Goal: Transaction & Acquisition: Purchase product/service

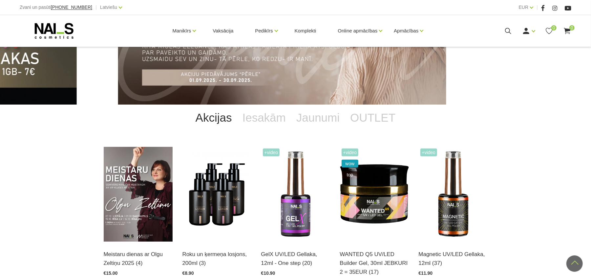
scroll to position [87, 0]
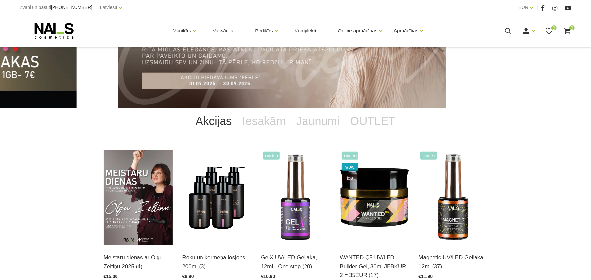
click at [212, 121] on link "Akcijas" at bounding box center [213, 121] width 47 height 26
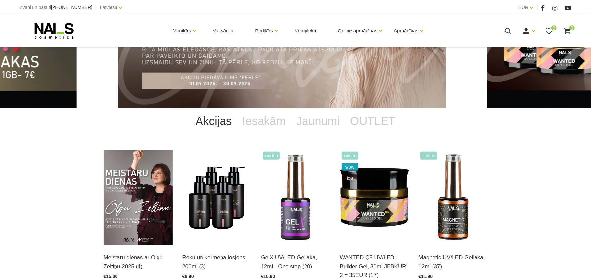
click at [220, 120] on link "Akcijas" at bounding box center [213, 121] width 47 height 26
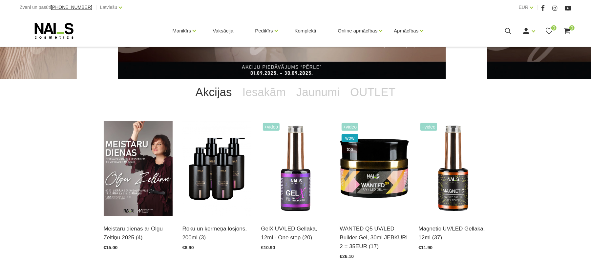
scroll to position [131, 0]
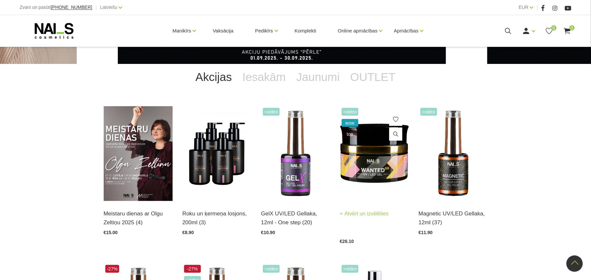
click at [370, 153] on img at bounding box center [374, 153] width 69 height 95
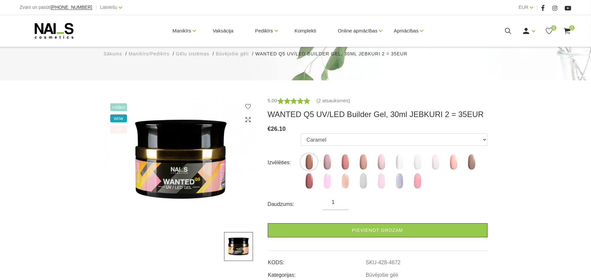
scroll to position [80, 0]
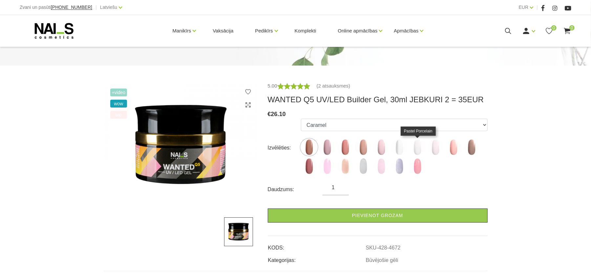
click at [419, 140] on img at bounding box center [417, 147] width 16 height 16
select select "4899"
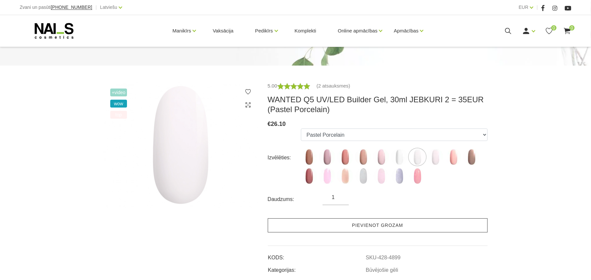
click at [377, 225] on link "Pievienot grozam" at bounding box center [378, 226] width 220 height 14
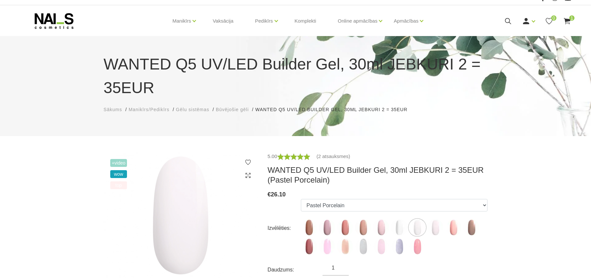
scroll to position [0, 0]
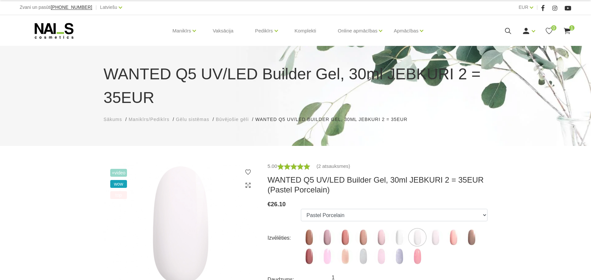
click at [570, 29] on span "1" at bounding box center [572, 27] width 5 height 5
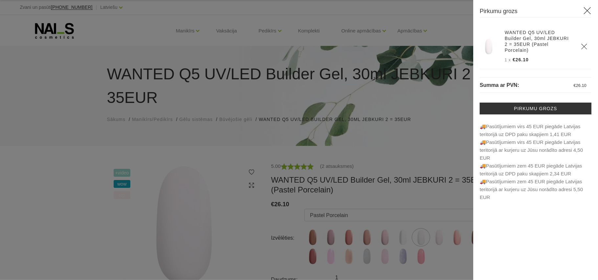
click at [49, 221] on div at bounding box center [299, 140] width 598 height 280
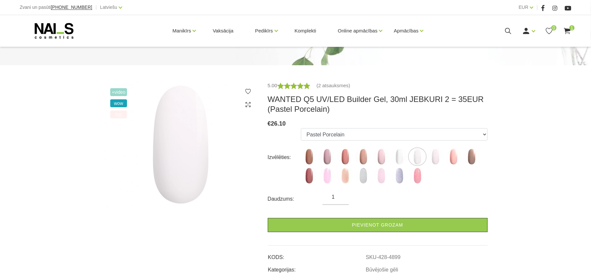
scroll to position [87, 0]
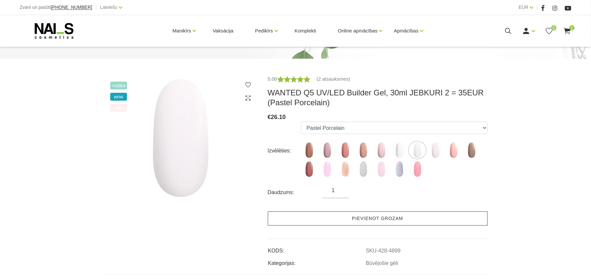
click at [355, 219] on link "Pievienot grozam" at bounding box center [378, 219] width 220 height 14
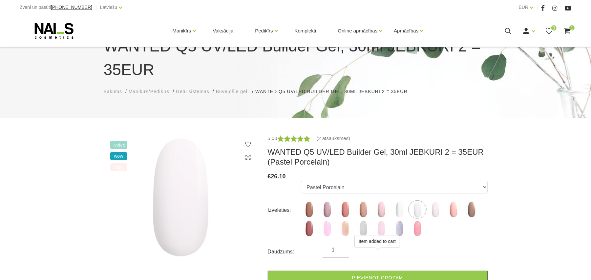
scroll to position [0, 0]
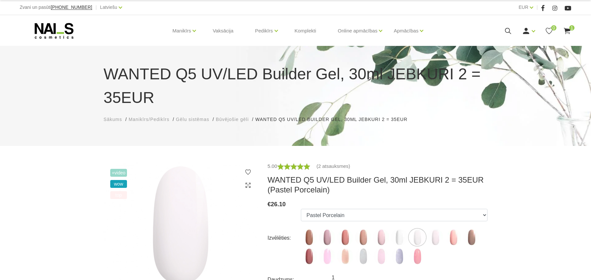
click at [572, 28] on span "1" at bounding box center [572, 27] width 5 height 5
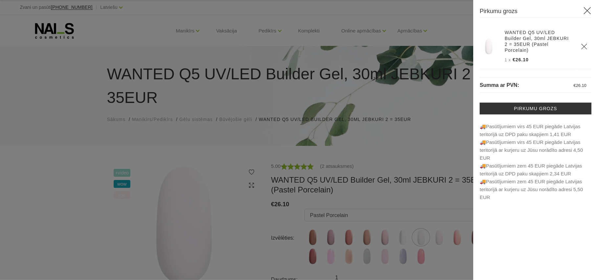
click at [50, 202] on div at bounding box center [299, 140] width 598 height 280
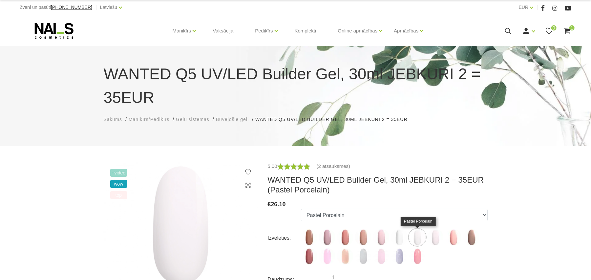
click at [421, 242] on img at bounding box center [417, 237] width 16 height 16
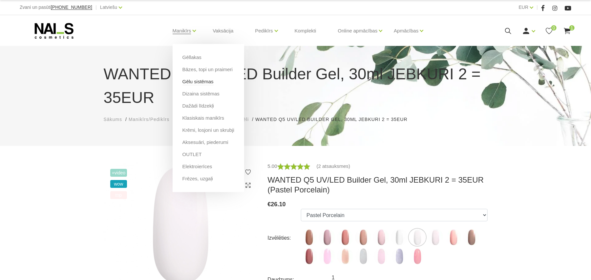
click at [200, 82] on link "Gēlu sistēmas" at bounding box center [198, 81] width 31 height 7
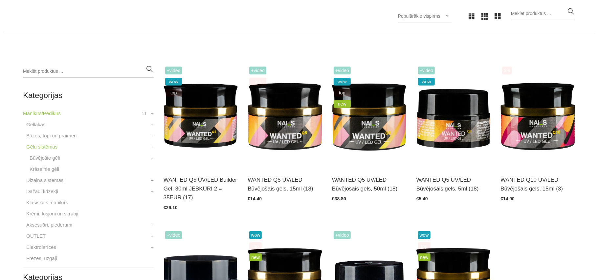
scroll to position [175, 0]
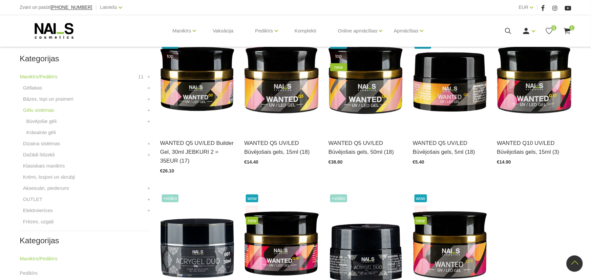
click at [566, 24] on div "Manikīrs Gēllakas Bāzes, topi un praimeri Gēlu sistēmas Dizaina sistēmas Dažādi…" at bounding box center [296, 31] width 552 height 32
click at [565, 35] on icon at bounding box center [567, 31] width 8 height 8
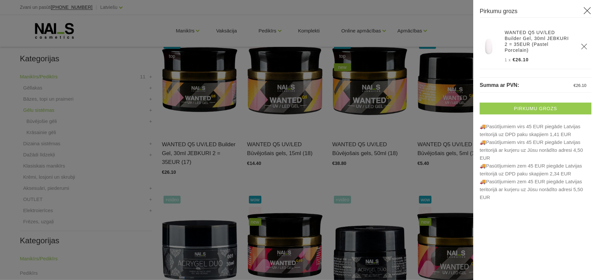
click at [503, 103] on link "Pirkumu grozs" at bounding box center [536, 109] width 112 height 12
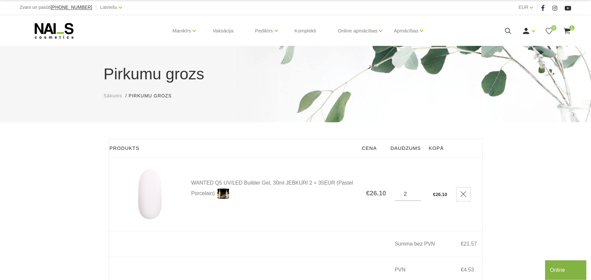
type input "2"
click at [416, 192] on input "2" at bounding box center [408, 194] width 26 height 6
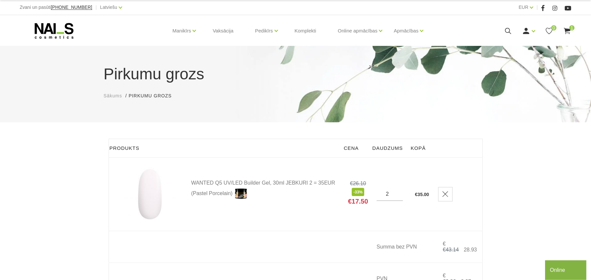
click at [505, 178] on div "Pirkumu grozs Sākums Pirkumu grozs Pirkumu grozs Produkts Cena Daudzums Kopā WA…" at bounding box center [295, 198] width 591 height 396
click at [517, 43] on link "Ienākt" at bounding box center [513, 41] width 49 height 13
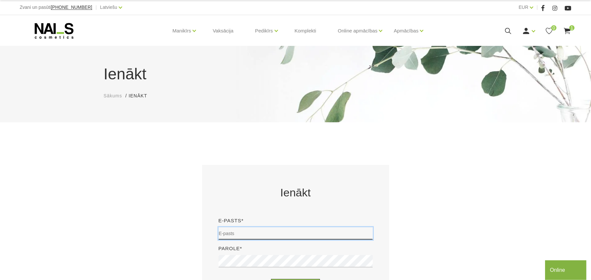
click at [284, 232] on input "email" at bounding box center [296, 234] width 154 height 12
type input "zaneburija@inbox.lv"
click at [272, 249] on div "Parole*" at bounding box center [296, 259] width 164 height 28
click at [255, 252] on div "Parole*" at bounding box center [296, 259] width 164 height 28
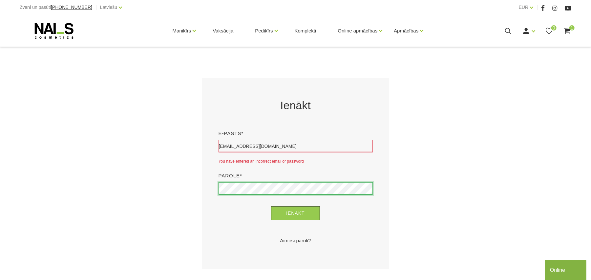
click at [271, 207] on button "Ienākt" at bounding box center [295, 214] width 49 height 14
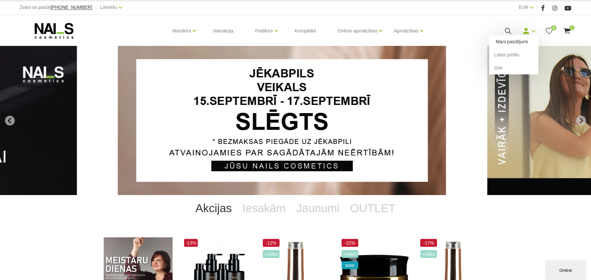
click at [515, 40] on link "Mani pasūtījumi" at bounding box center [513, 41] width 49 height 13
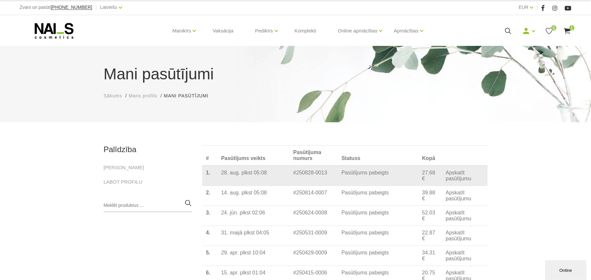
click at [455, 178] on link "Apskatīt pasūtījumu" at bounding box center [465, 176] width 38 height 12
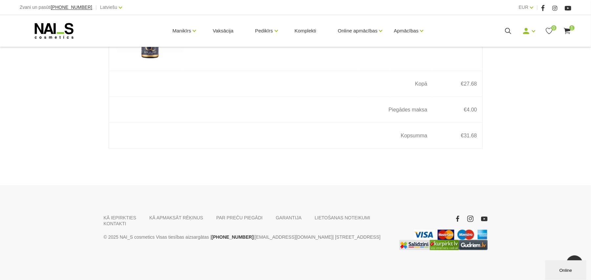
scroll to position [517, 0]
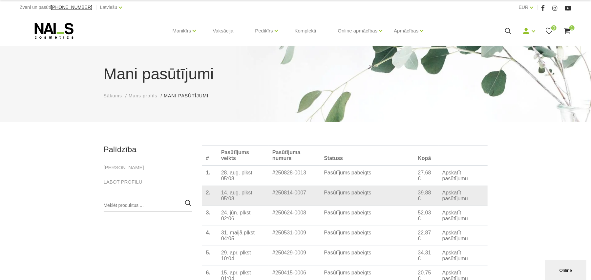
click at [451, 202] on link "Apskatīt pasūtījumu" at bounding box center [463, 196] width 41 height 12
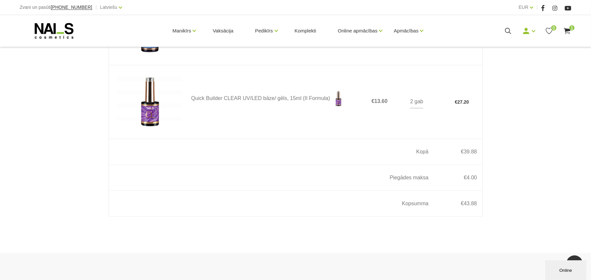
scroll to position [306, 0]
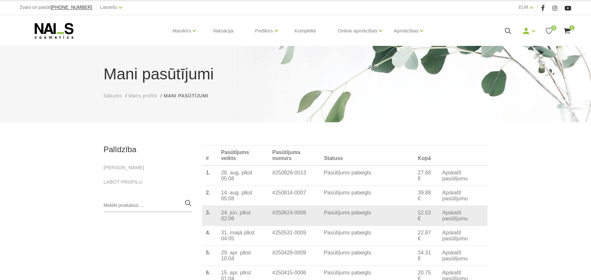
click at [451, 222] on link "Apskatīt pasūtījumu" at bounding box center [463, 216] width 41 height 12
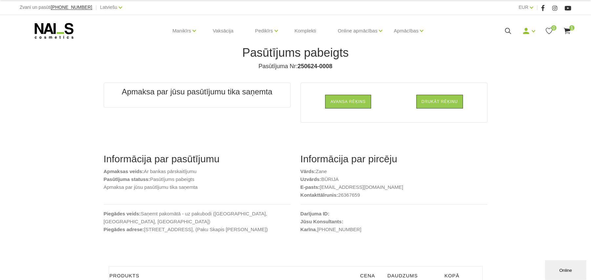
click at [569, 32] on icon at bounding box center [567, 31] width 8 height 8
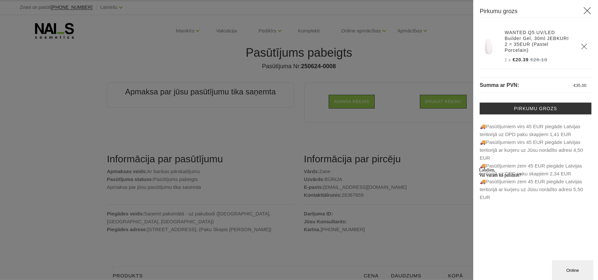
click at [426, 61] on div at bounding box center [299, 140] width 598 height 280
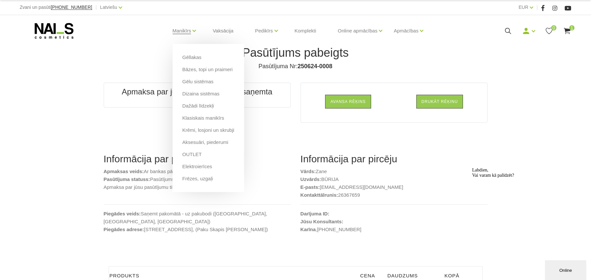
click at [197, 159] on li "OUTLET" at bounding box center [209, 157] width 52 height 12
click at [194, 152] on link "OUTLET" at bounding box center [192, 154] width 19 height 7
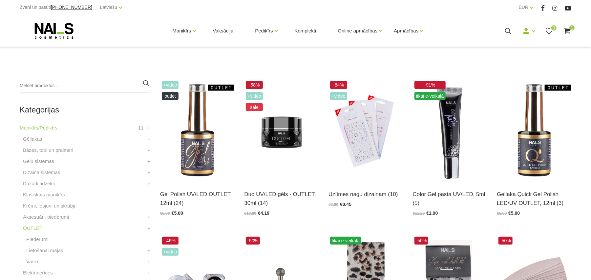
scroll to position [131, 0]
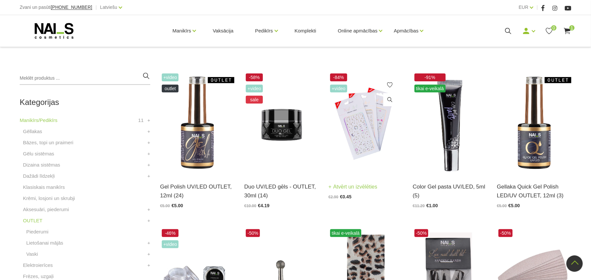
click at [372, 133] on img at bounding box center [366, 123] width 75 height 102
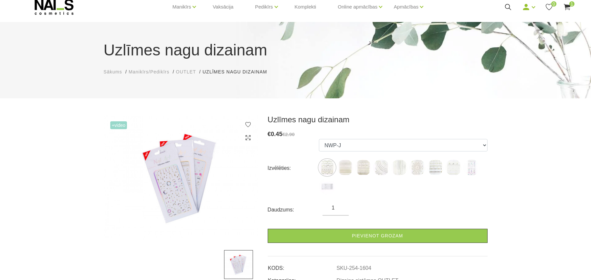
scroll to position [44, 0]
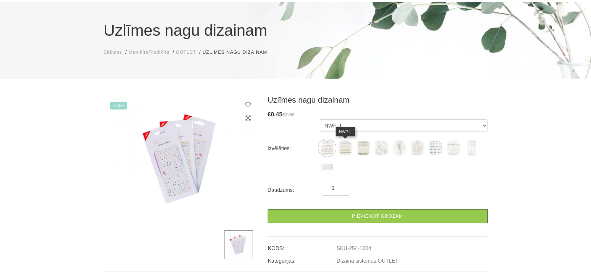
click at [351, 146] on img at bounding box center [345, 148] width 16 height 16
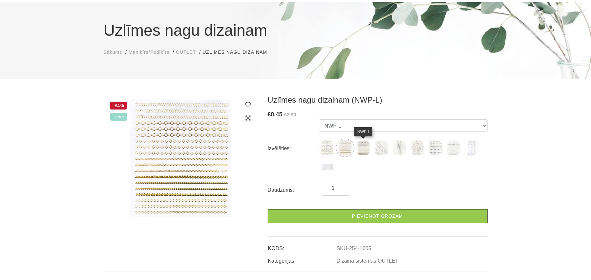
click at [365, 150] on img at bounding box center [363, 148] width 16 height 16
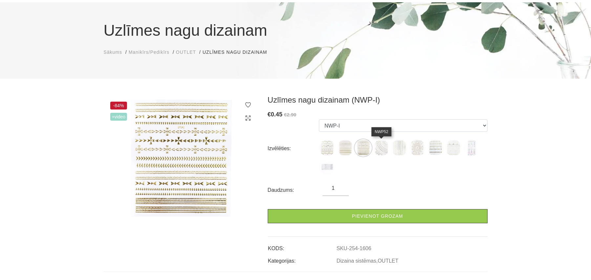
click at [383, 148] on img at bounding box center [381, 148] width 16 height 16
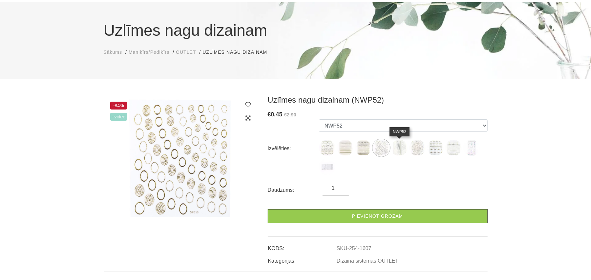
click at [401, 149] on img at bounding box center [399, 148] width 16 height 16
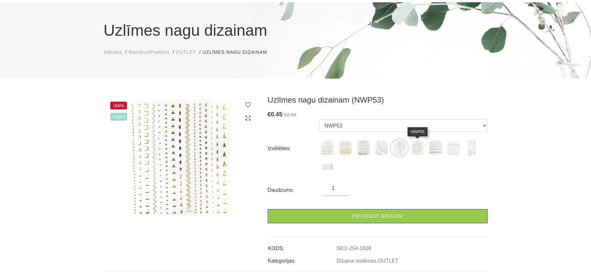
click at [422, 150] on img at bounding box center [417, 148] width 16 height 16
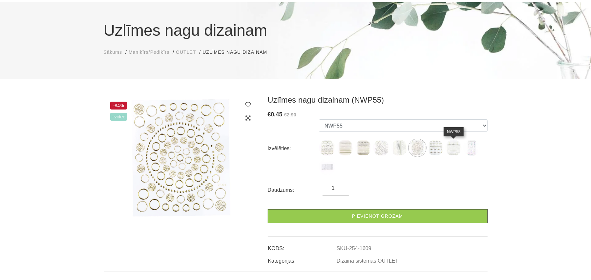
click at [452, 151] on img at bounding box center [454, 148] width 16 height 16
select select "1611"
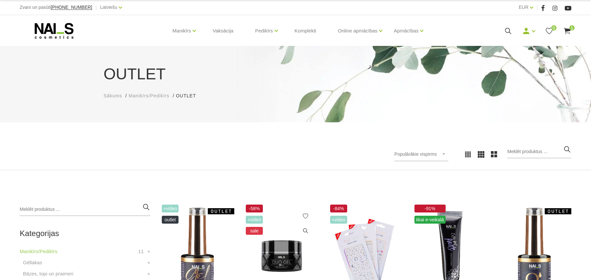
scroll to position [131, 0]
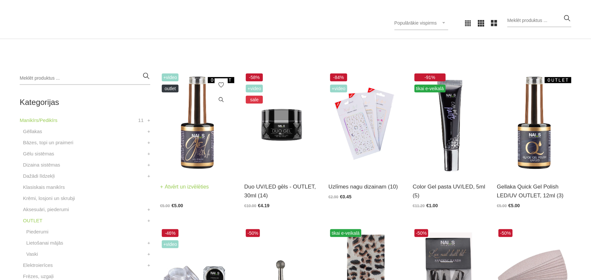
click at [204, 142] on img at bounding box center [197, 123] width 75 height 102
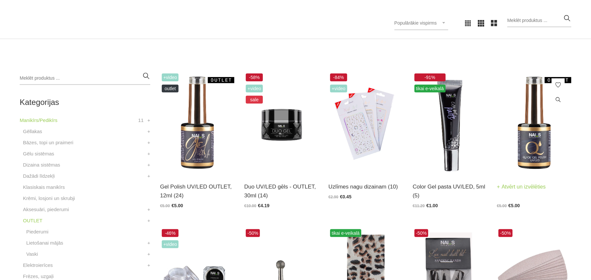
click at [528, 148] on img at bounding box center [534, 123] width 75 height 102
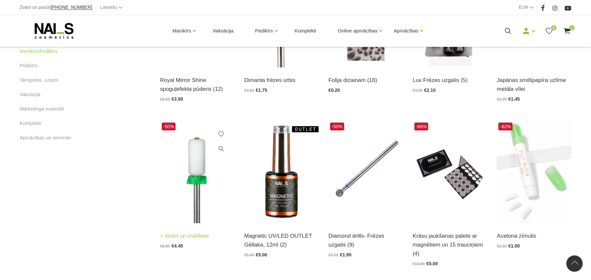
scroll to position [438, 0]
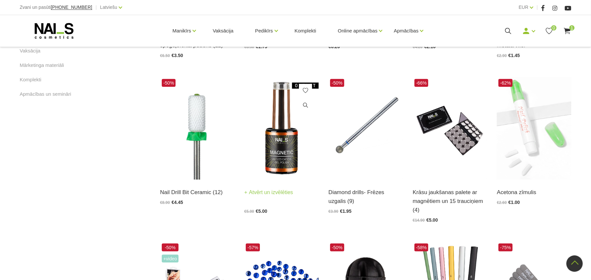
click at [286, 162] on img at bounding box center [281, 128] width 75 height 102
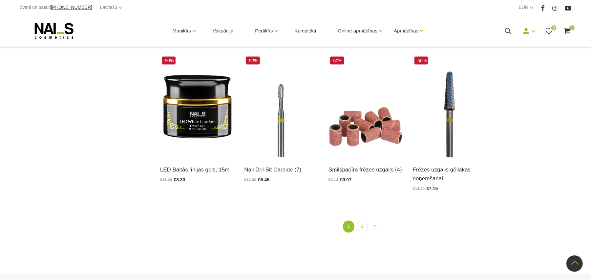
scroll to position [788, 0]
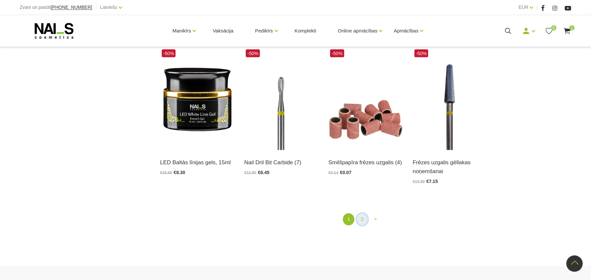
click at [365, 216] on link "2" at bounding box center [362, 220] width 11 height 12
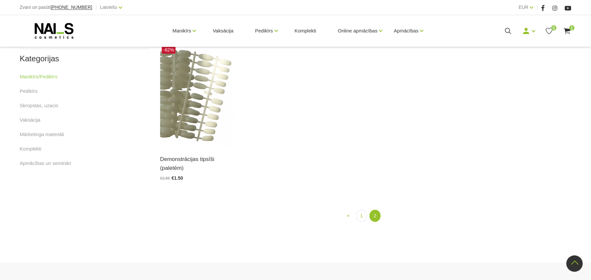
scroll to position [397, 0]
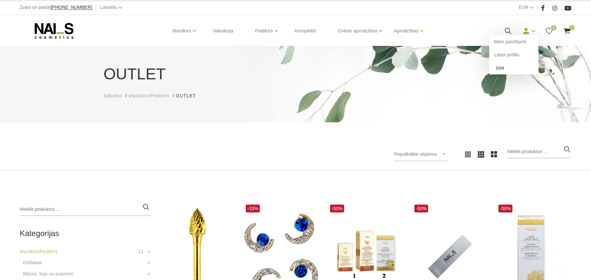
click at [515, 62] on link "Iziet" at bounding box center [513, 67] width 49 height 13
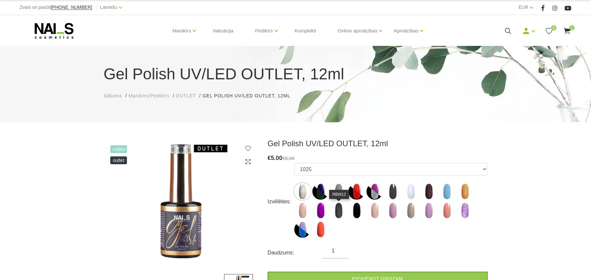
click at [341, 210] on img at bounding box center [339, 211] width 16 height 16
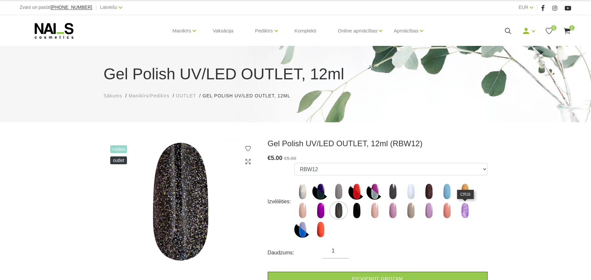
click at [464, 213] on img at bounding box center [465, 211] width 16 height 16
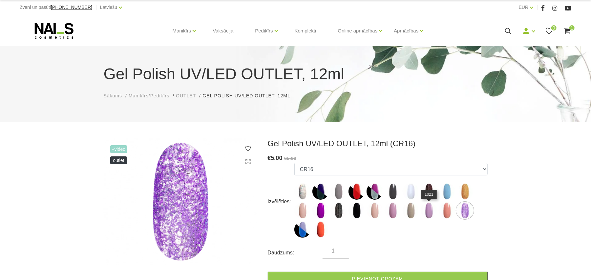
click at [426, 209] on img at bounding box center [429, 211] width 16 height 16
select select "6482"
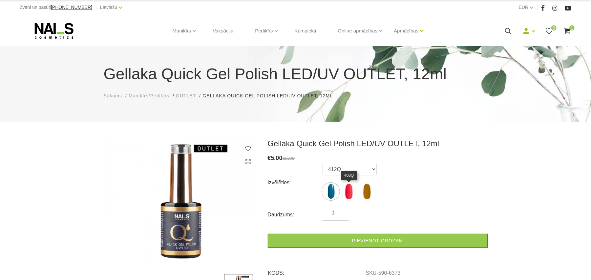
click at [353, 193] on img at bounding box center [349, 192] width 16 height 16
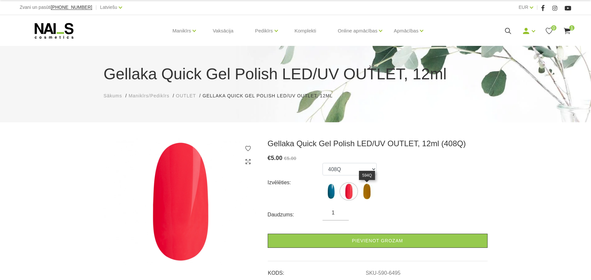
click at [367, 193] on img at bounding box center [367, 192] width 16 height 16
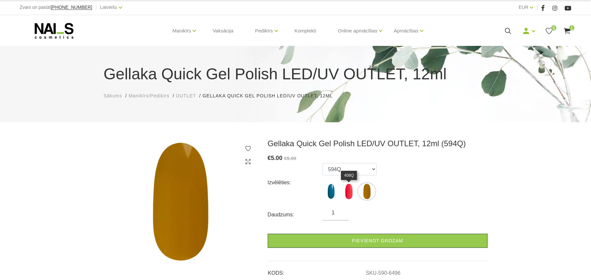
click at [351, 189] on img at bounding box center [349, 192] width 16 height 16
select select "6495"
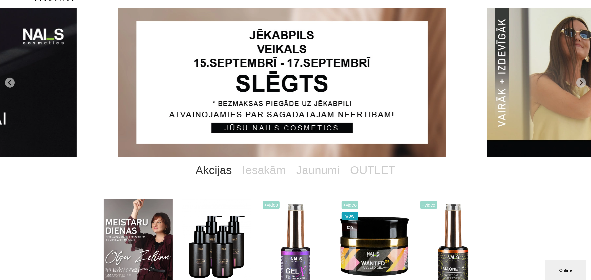
scroll to position [44, 0]
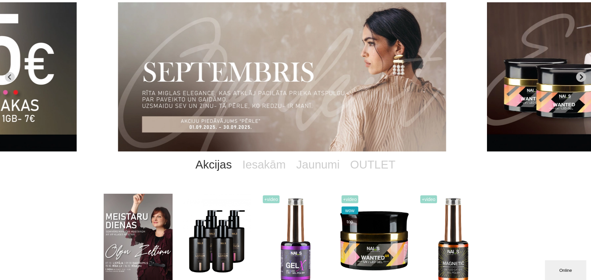
click at [581, 74] on icon "Next slide" at bounding box center [581, 77] width 6 height 6
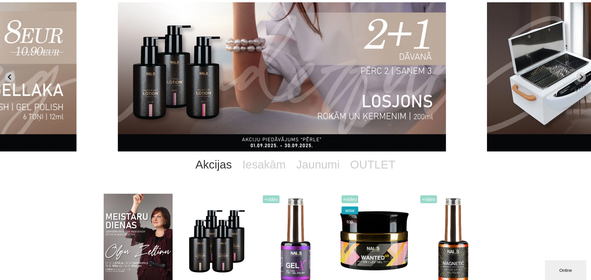
click at [7, 75] on icon "Previous slide" at bounding box center [10, 77] width 6 height 6
click at [581, 75] on icon "Next slide" at bounding box center [581, 77] width 3 height 6
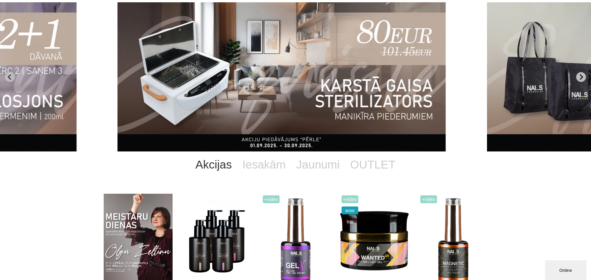
click at [581, 75] on icon "Next slide" at bounding box center [581, 77] width 3 height 6
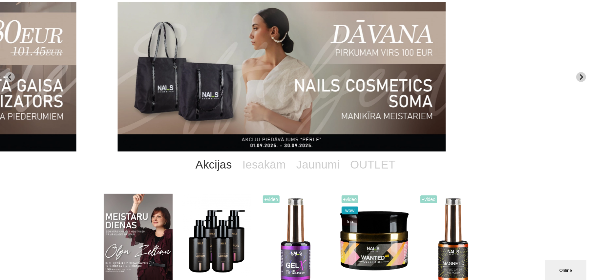
click at [581, 75] on icon "Next slide" at bounding box center [581, 77] width 3 height 6
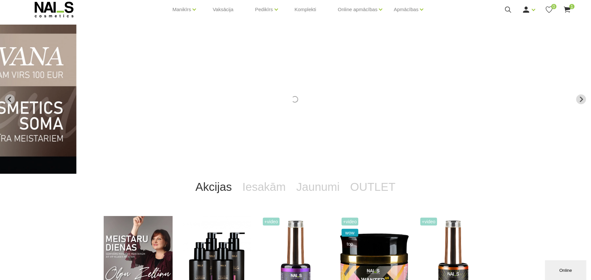
scroll to position [0, 0]
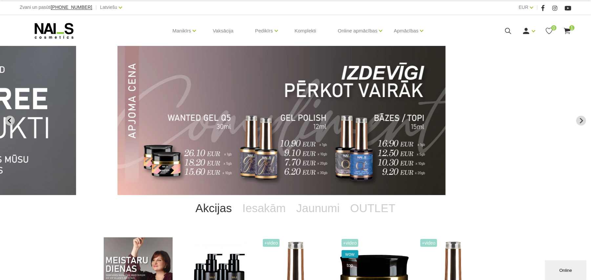
click at [7, 120] on icon "Previous slide" at bounding box center [10, 121] width 6 height 6
